Goal: Task Accomplishment & Management: Use online tool/utility

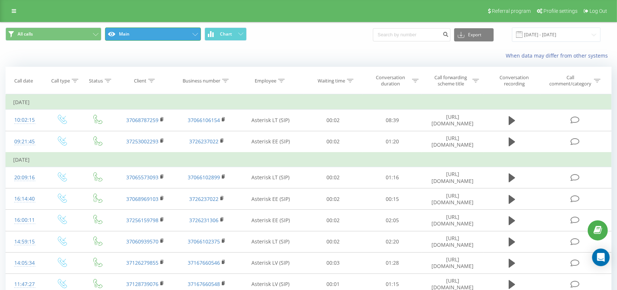
click at [149, 37] on button "Main" at bounding box center [153, 33] width 96 height 13
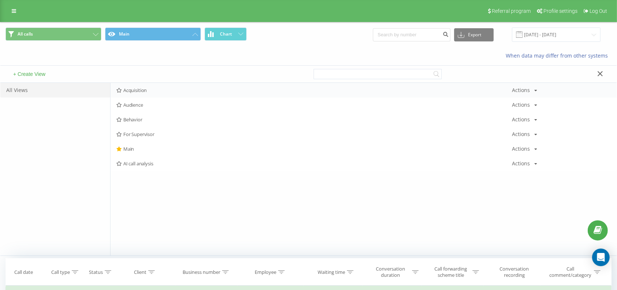
click at [134, 89] on span "Acquisition" at bounding box center [314, 89] width 396 height 5
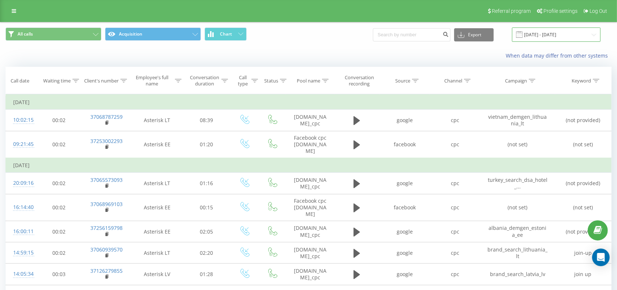
click at [550, 34] on input "[DATE] - [DATE]" at bounding box center [556, 34] width 89 height 14
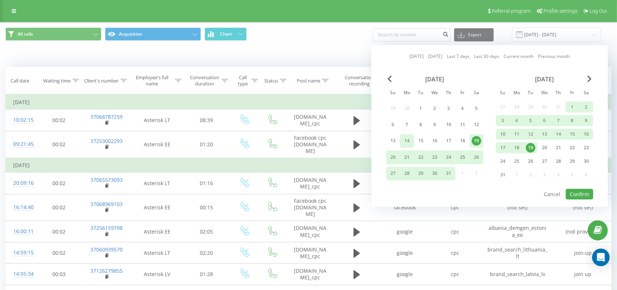
click at [406, 142] on div "14" at bounding box center [407, 141] width 10 height 10
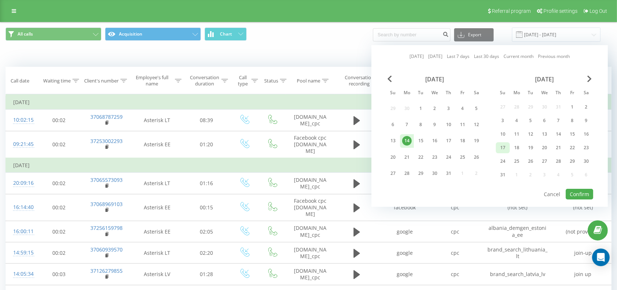
click at [501, 145] on div "17" at bounding box center [503, 148] width 10 height 10
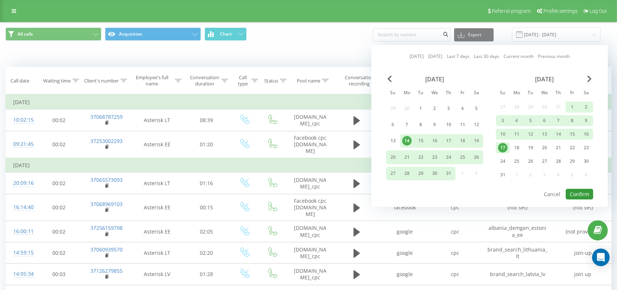
click at [584, 189] on button "Confirm" at bounding box center [579, 194] width 27 height 11
type input "[DATE] - [DATE]"
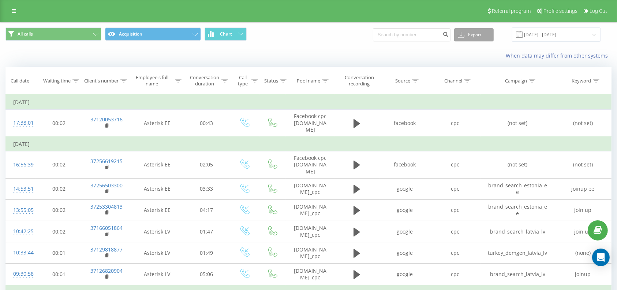
click at [477, 30] on button "Export" at bounding box center [474, 34] width 40 height 13
click at [471, 72] on span ".xlsx" at bounding box center [466, 74] width 11 height 7
